Goal: Task Accomplishment & Management: Use online tool/utility

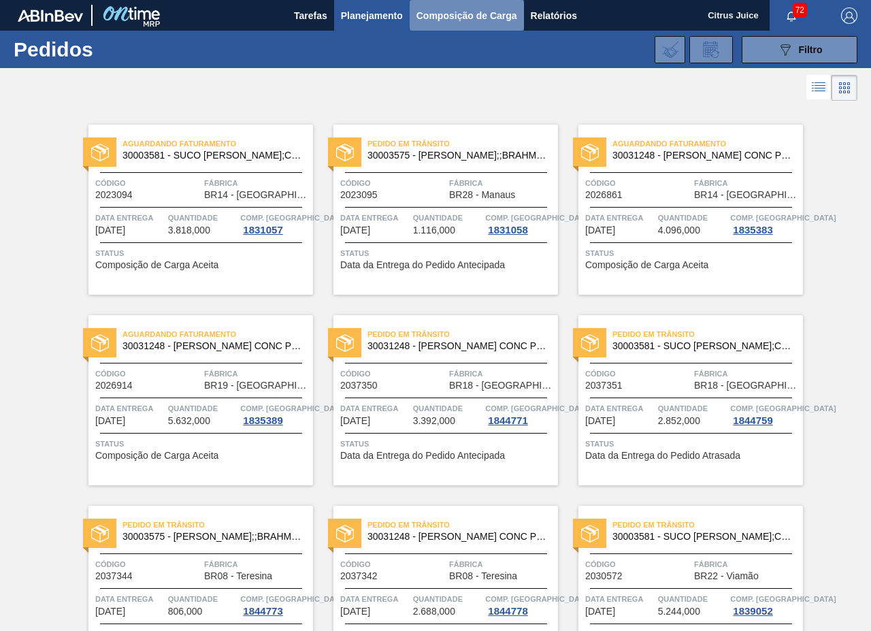
click at [470, 11] on span "Composição de Carga" at bounding box center [466, 15] width 101 height 16
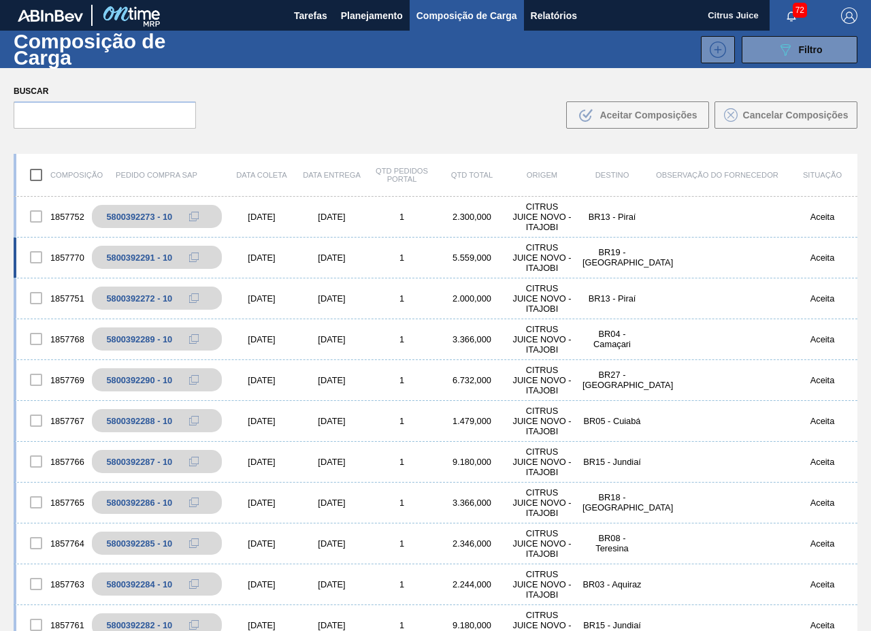
click at [532, 252] on div "CITRUS JUICE NOVO - ITAJOBI" at bounding box center [542, 257] width 70 height 31
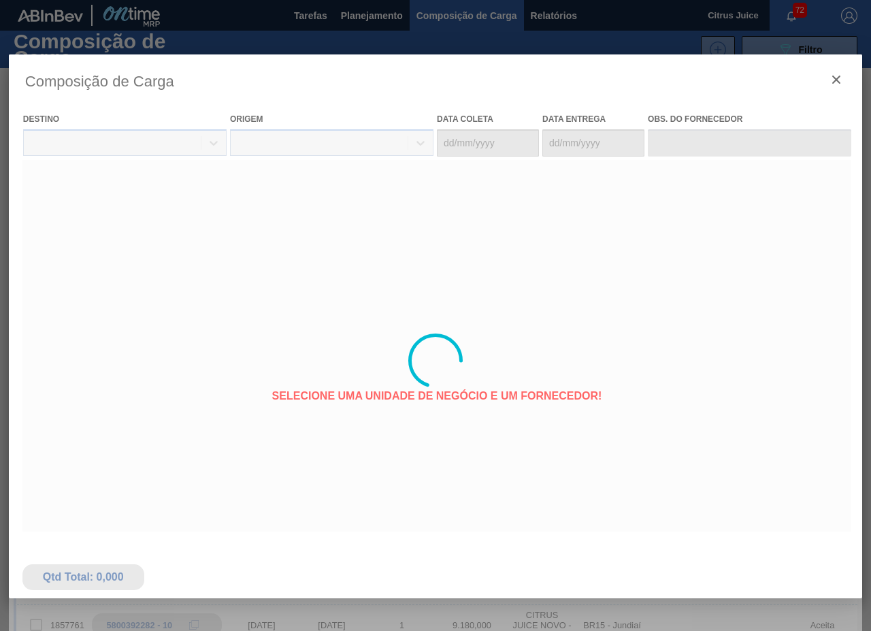
type coleta "[DATE]"
type Entrega "[DATE]"
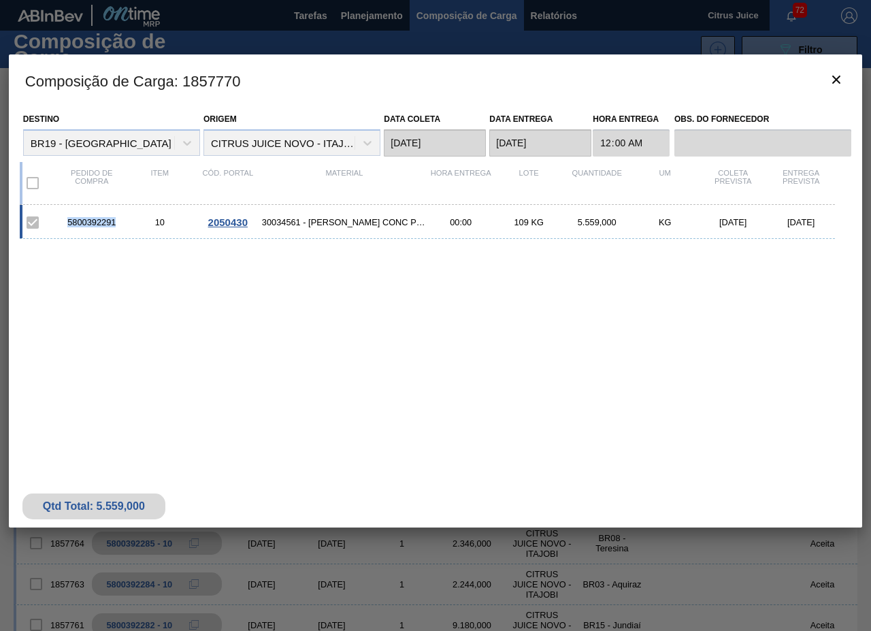
drag, startPoint x: 69, startPoint y: 221, endPoint x: 121, endPoint y: 221, distance: 52.4
click at [121, 221] on div "5800392291" at bounding box center [92, 222] width 68 height 10
copy div "5800392291"
